Goal: Transaction & Acquisition: Purchase product/service

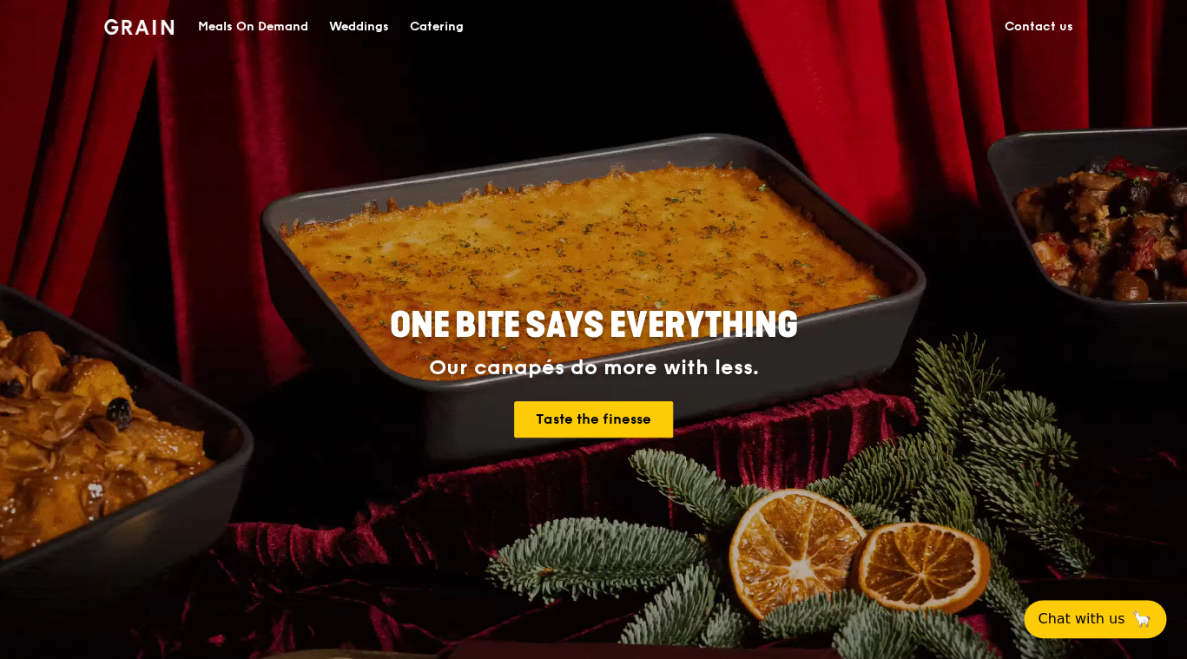
click at [278, 18] on div "Meals On Demand" at bounding box center [253, 27] width 110 height 52
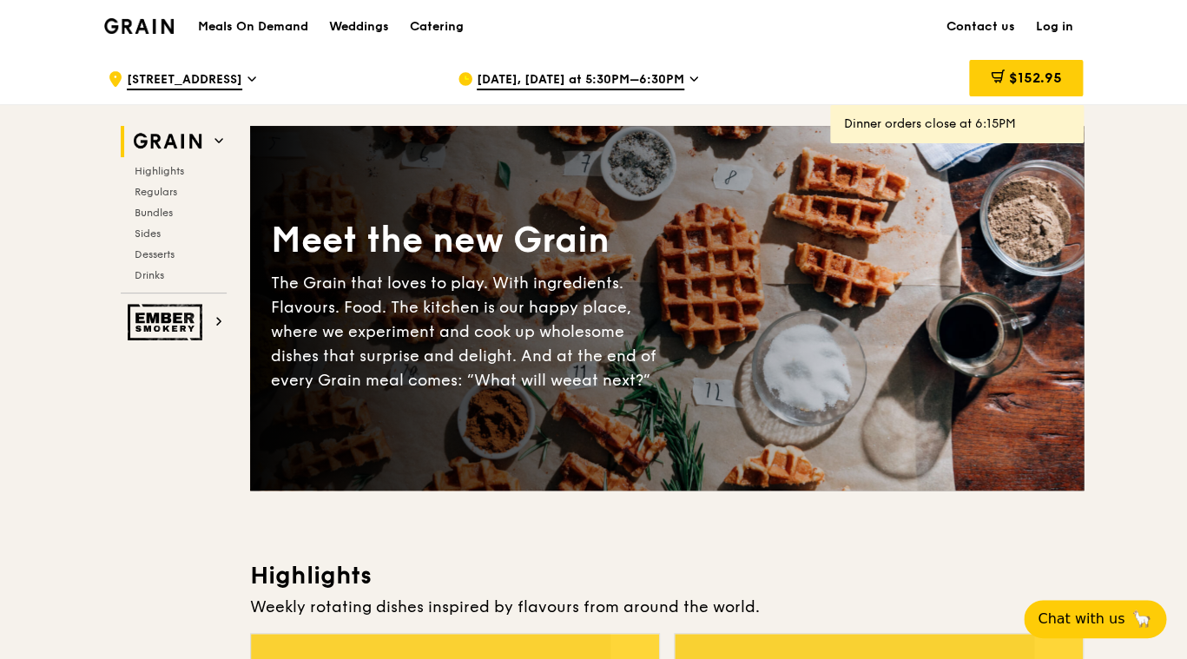
click at [677, 179] on div "Meet the new Grain The Grain that loves to play. With ingredients. Flavours. Fo…" at bounding box center [667, 308] width 834 height 365
click at [194, 157] on div "Grain Highlights Regulars Bundles Sides Desserts Drinks" at bounding box center [174, 210] width 106 height 168
click at [190, 165] on span "Highlights" at bounding box center [163, 171] width 56 height 12
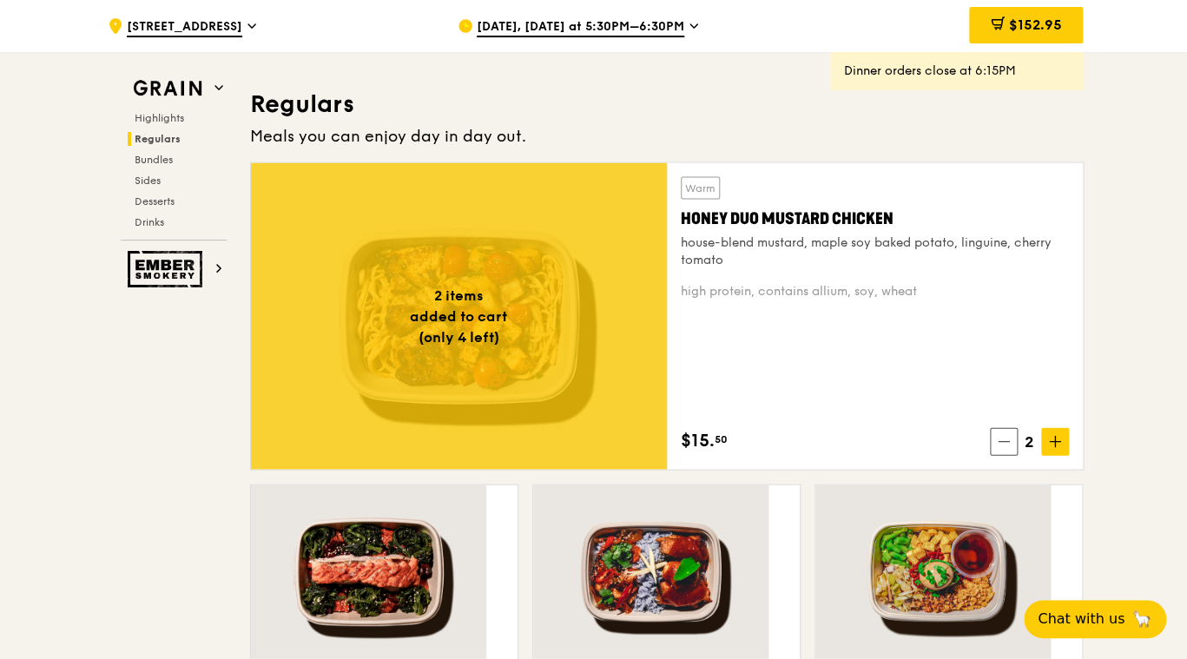
scroll to position [1026, 0]
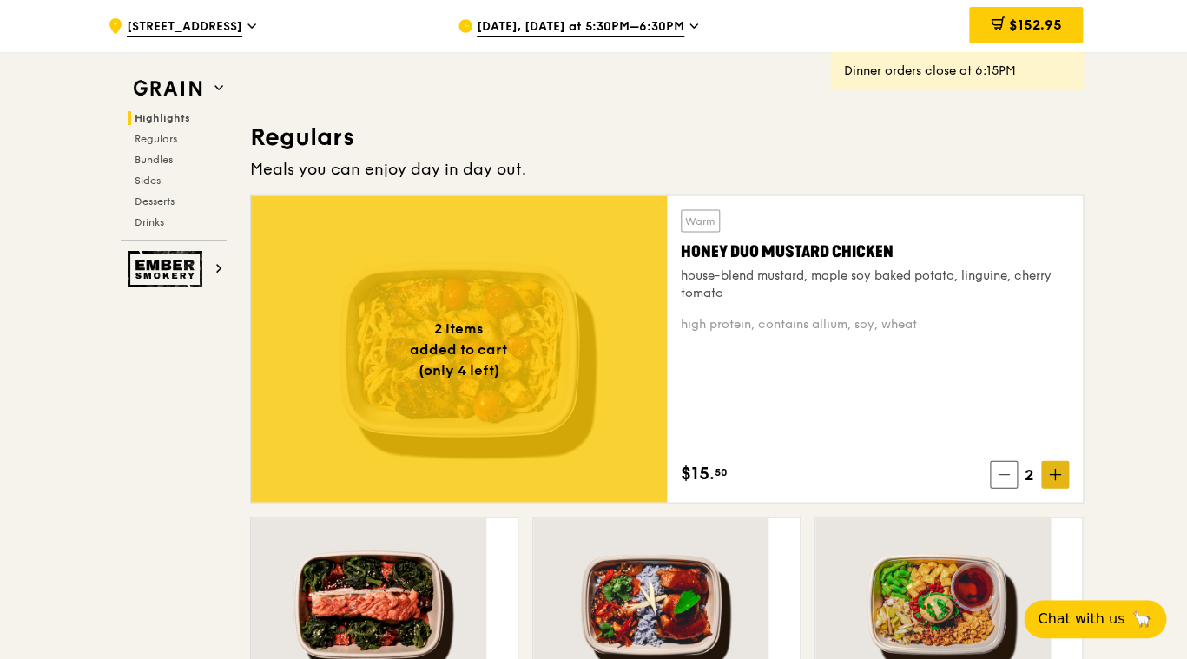
click at [1049, 468] on icon at bounding box center [1055, 474] width 12 height 12
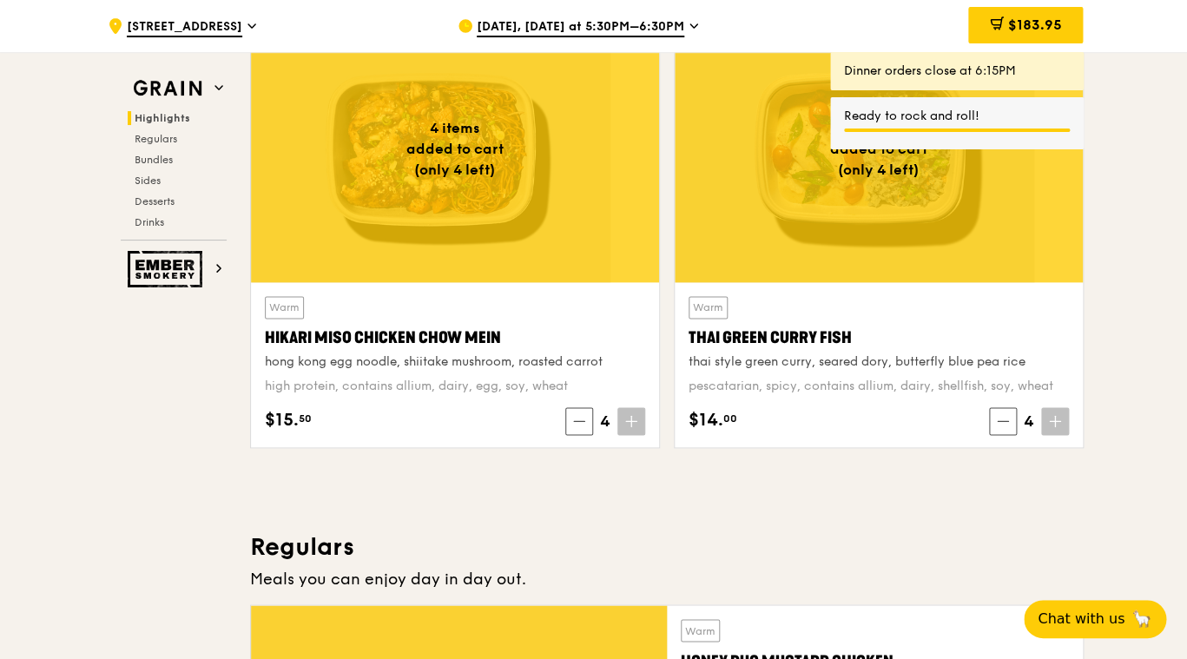
scroll to position [590, 0]
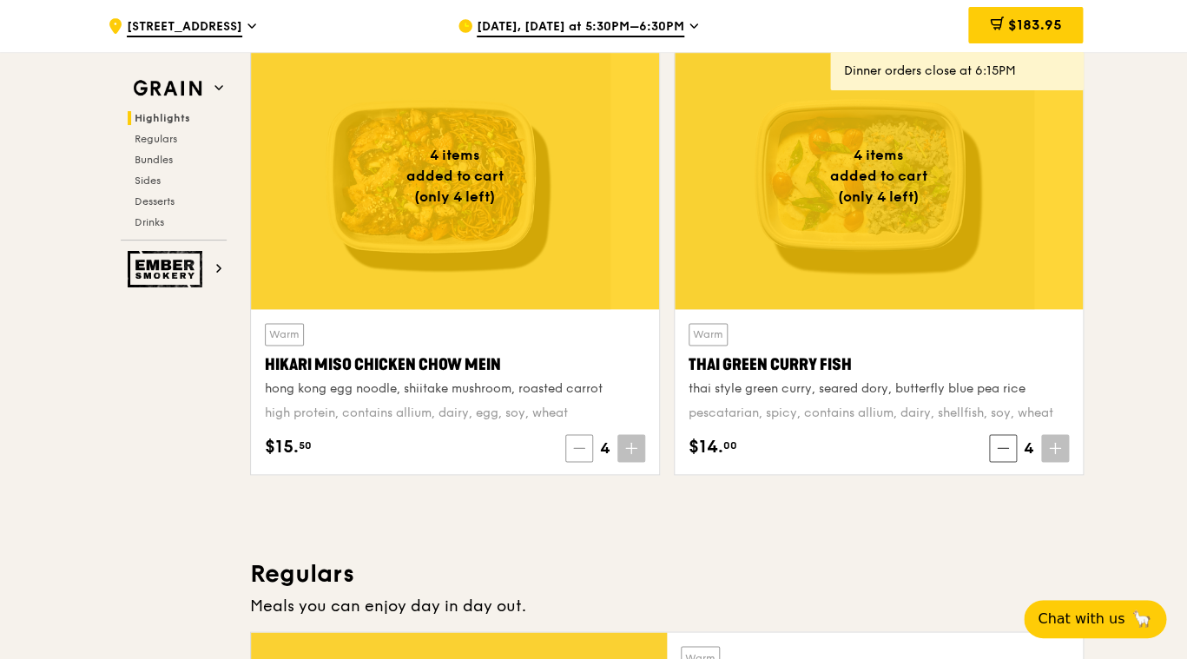
click at [579, 434] on span at bounding box center [579, 448] width 28 height 28
click at [579, 434] on span at bounding box center [580, 448] width 28 height 28
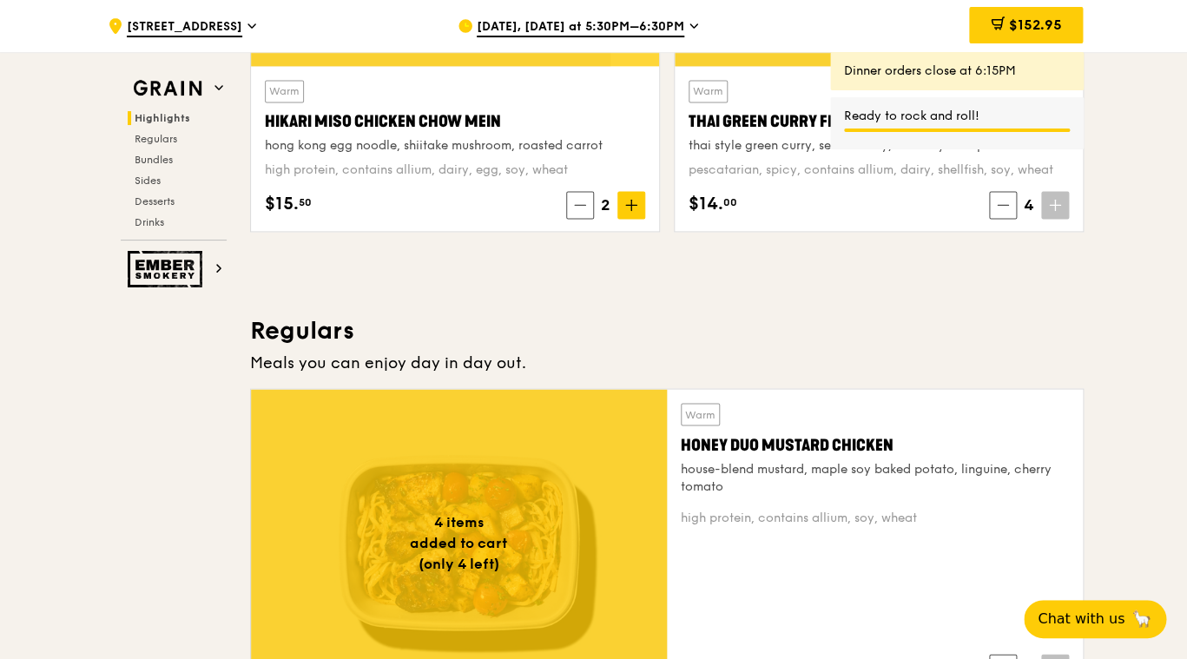
scroll to position [907, 0]
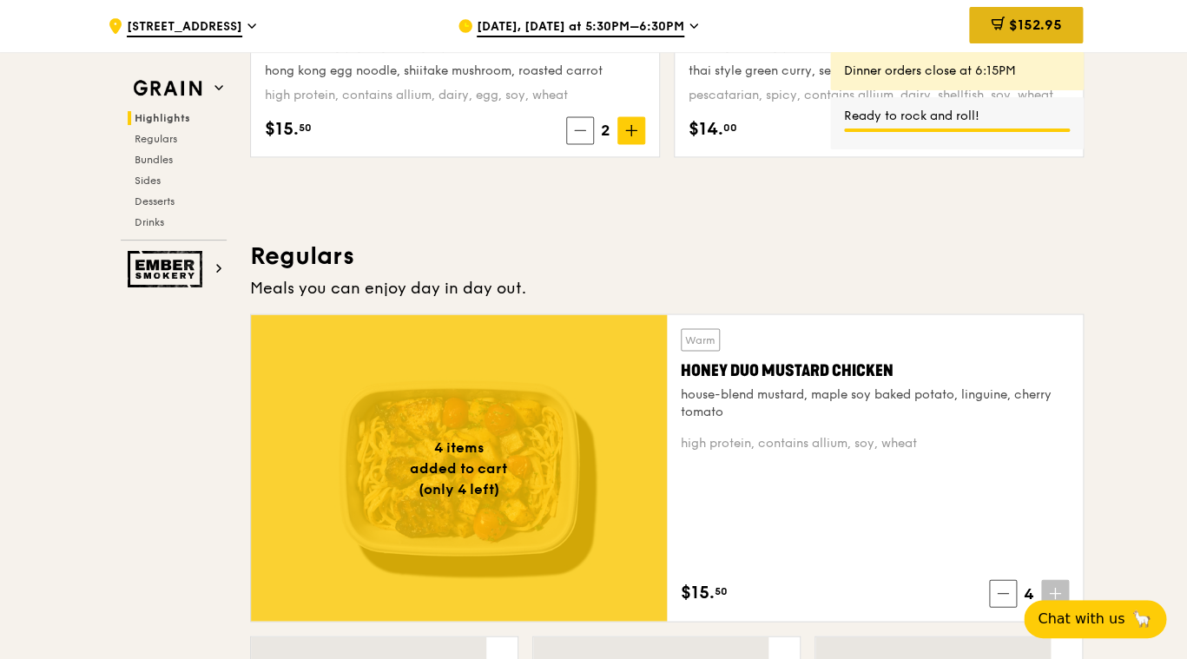
click at [1008, 19] on span "$152.95" at bounding box center [1034, 24] width 53 height 16
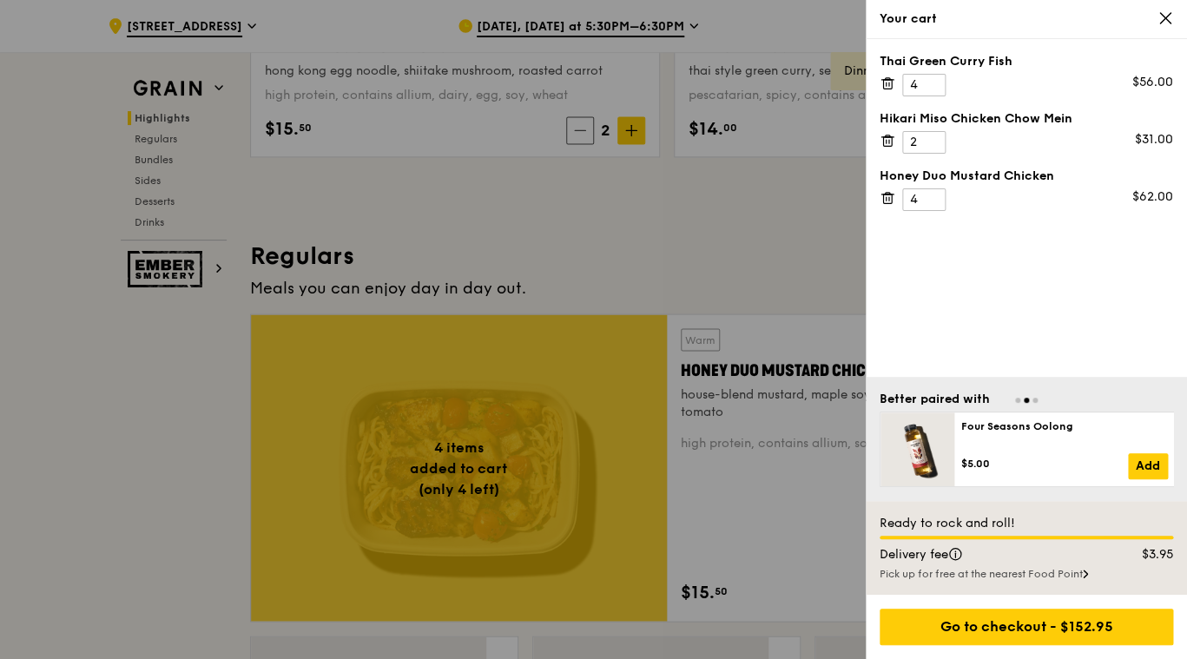
click at [1170, 23] on icon at bounding box center [1165, 18] width 16 height 16
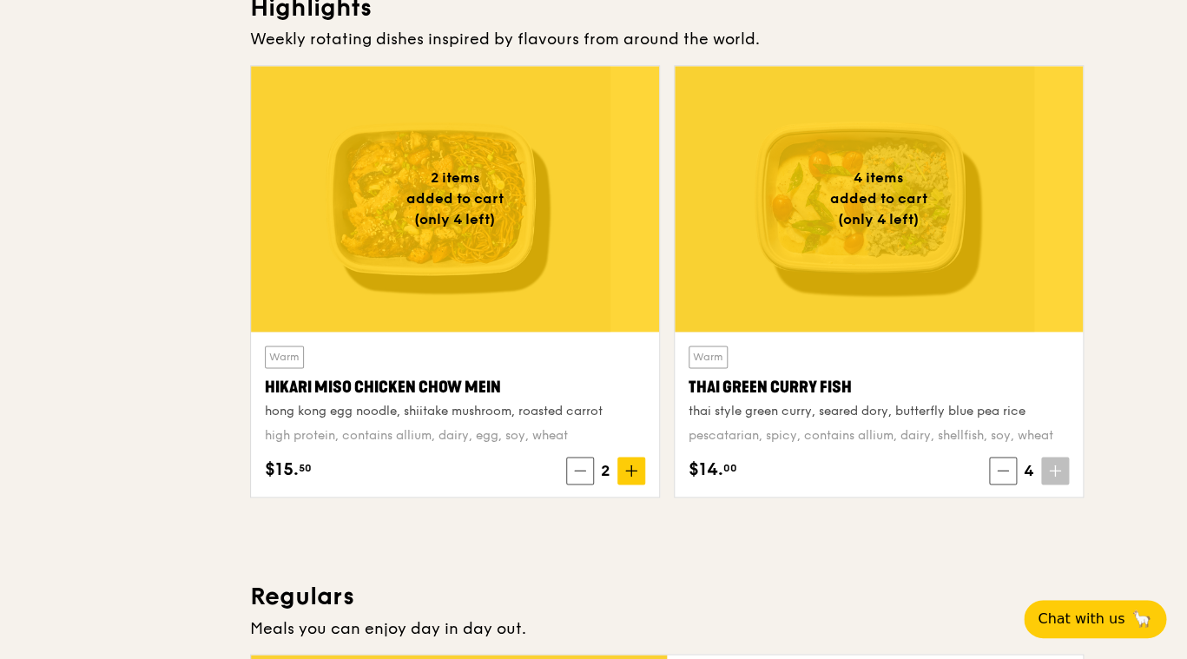
scroll to position [0, 0]
